Goal: Navigation & Orientation: Find specific page/section

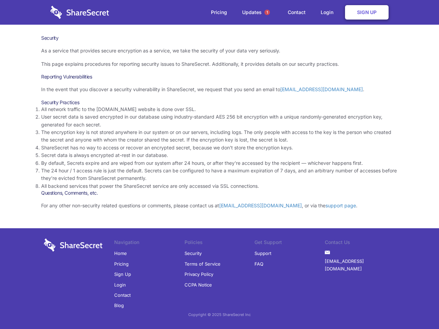
click at [220, 165] on li "By default, Secrets expire and are wiped from our system after 24 hours, or aft…" at bounding box center [219, 164] width 357 height 8
click at [267, 12] on span "1" at bounding box center [267, 12] width 5 height 5
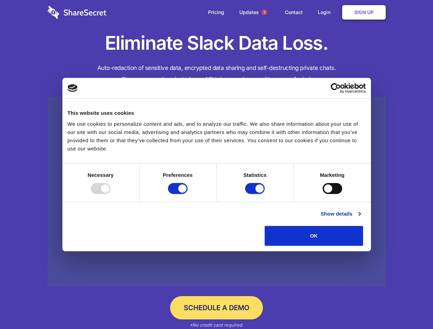
click at [111, 194] on div at bounding box center [101, 188] width 20 height 11
click at [188, 194] on input "Preferences" at bounding box center [178, 188] width 20 height 11
checkbox input "false"
click at [256, 194] on input "Statistics" at bounding box center [255, 188] width 20 height 11
checkbox input "false"
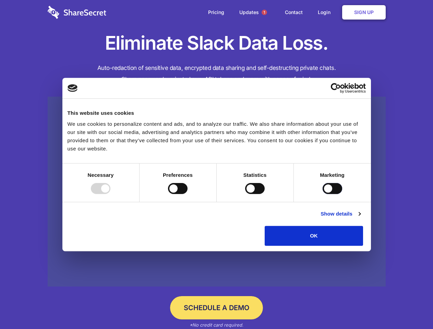
click at [323, 194] on input "Marketing" at bounding box center [333, 188] width 20 height 11
checkbox input "true"
click at [361, 218] on link "Show details" at bounding box center [341, 214] width 40 height 8
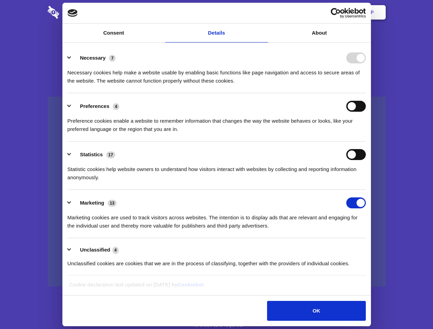
click at [379, 248] on link at bounding box center [217, 192] width 338 height 190
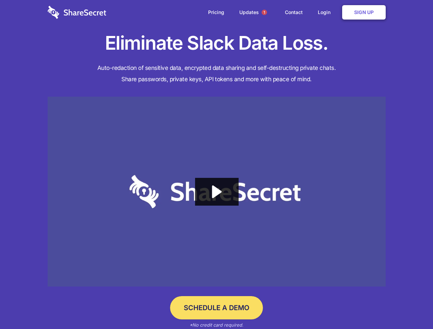
click at [264, 12] on span "1" at bounding box center [264, 12] width 5 height 5
